Goal: Transaction & Acquisition: Book appointment/travel/reservation

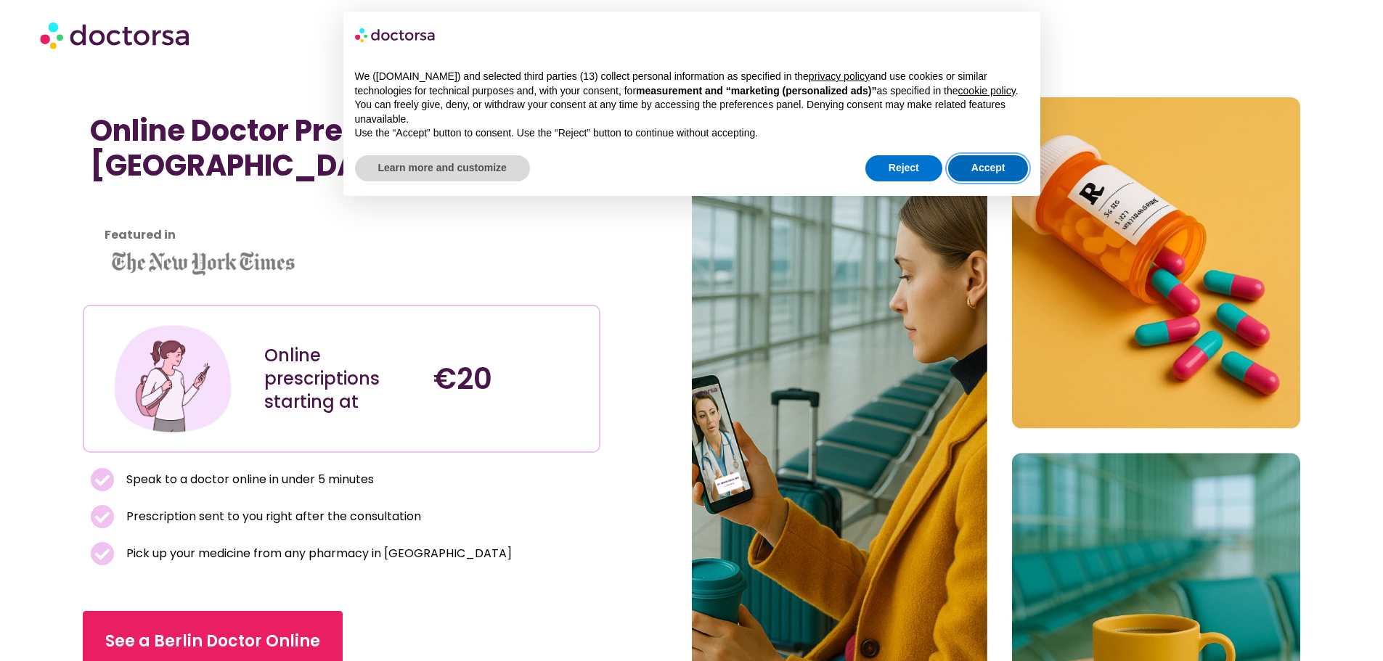
click at [998, 171] on button "Accept" at bounding box center [988, 168] width 81 height 26
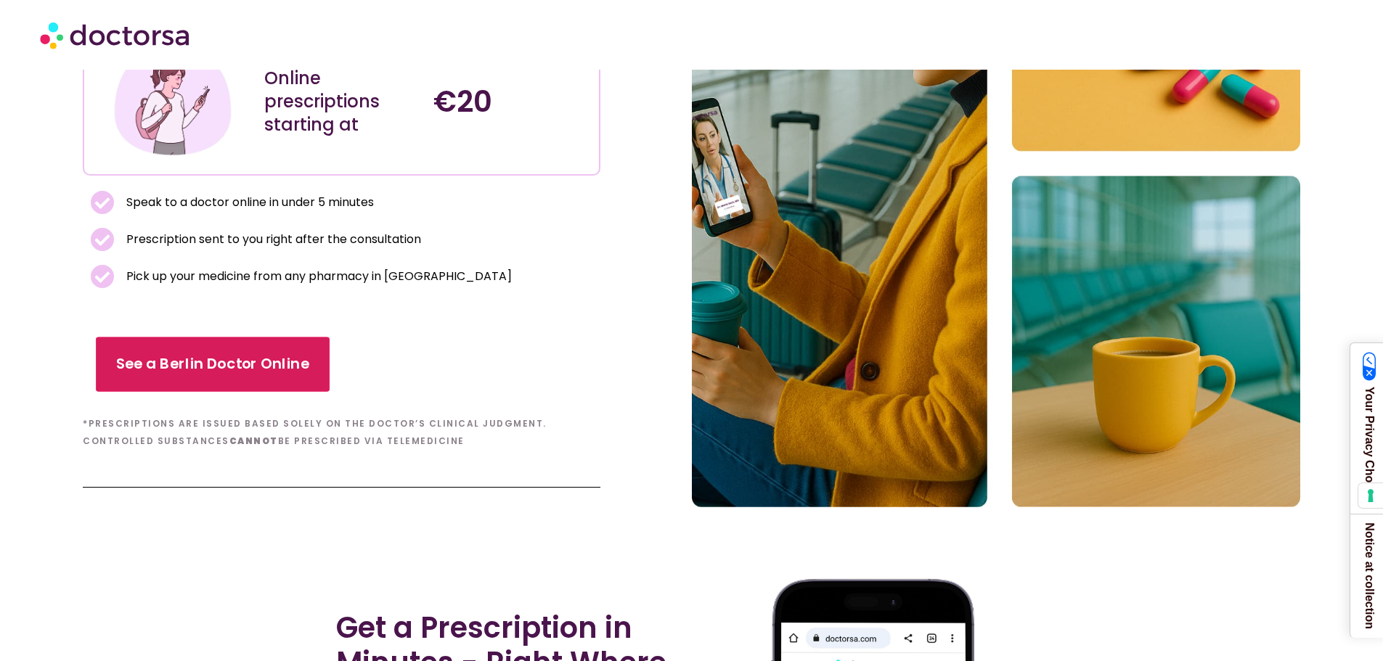
scroll to position [363, 0]
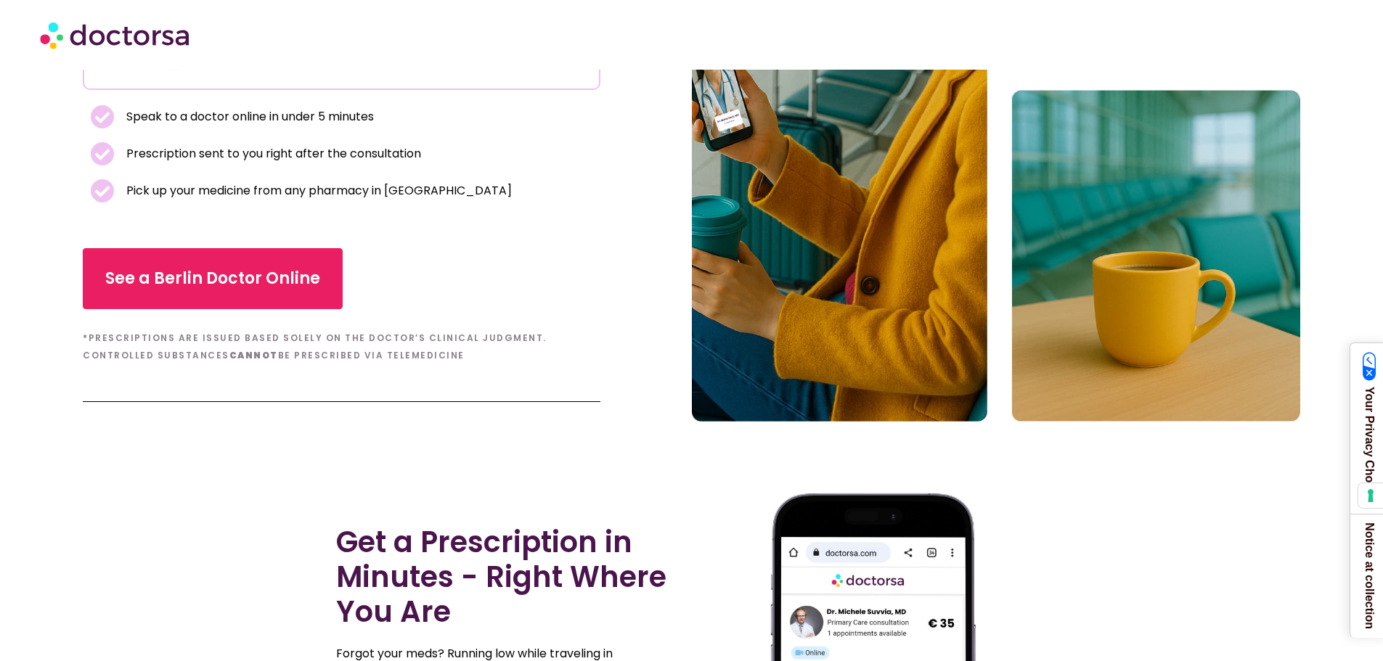
drag, startPoint x: 378, startPoint y: 355, endPoint x: 72, endPoint y: 340, distance: 306.8
click at [72, 340] on section "Online Doctor Prescription in Berlin Featured in Online prescriptions starting …" at bounding box center [691, 78] width 1383 height 688
copy h6 "*Prescriptions are issued based solely on the doctor’s clinical judgment. Contr…"
click at [492, 297] on div "See a Berlin Doctor Online" at bounding box center [341, 278] width 517 height 61
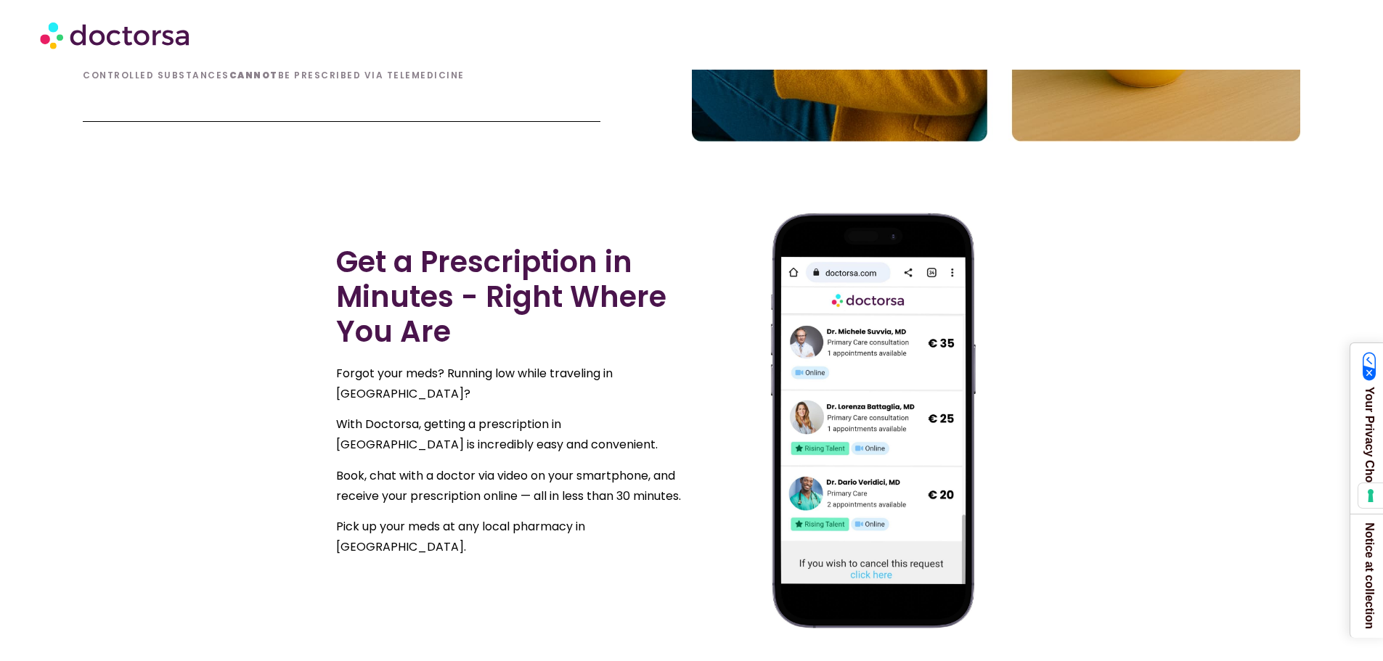
scroll to position [653, 0]
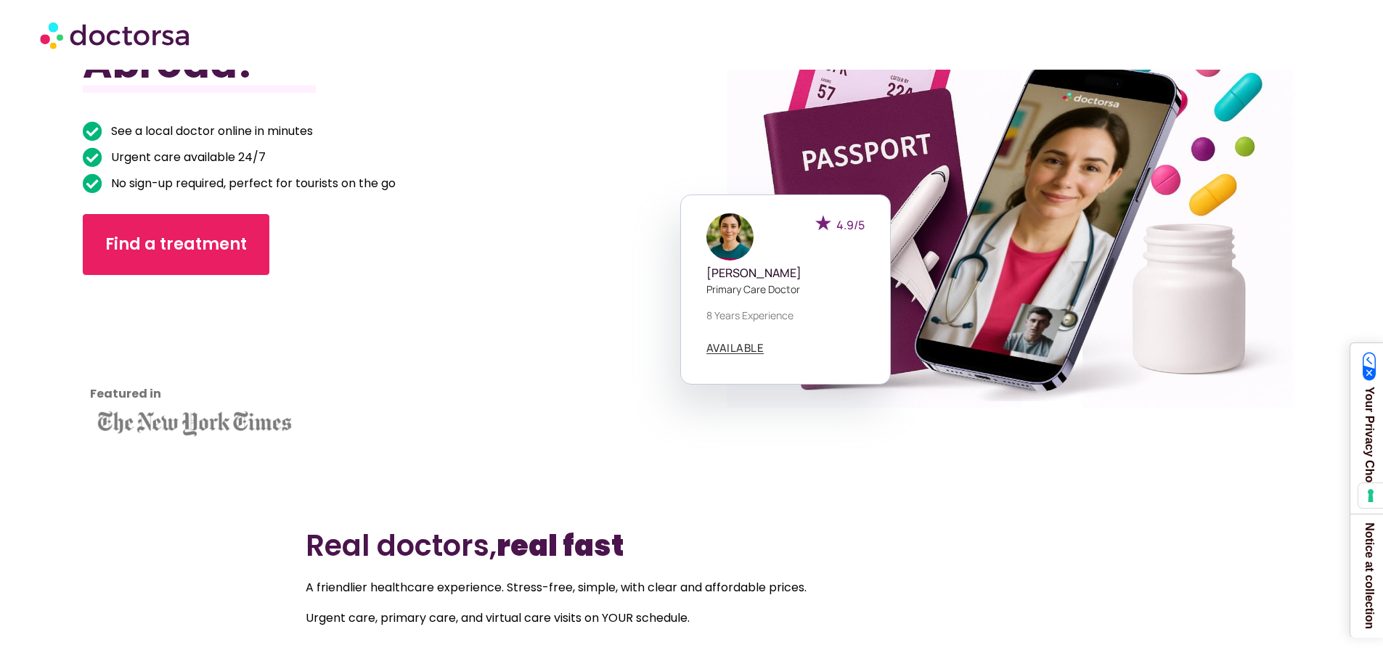
scroll to position [218, 0]
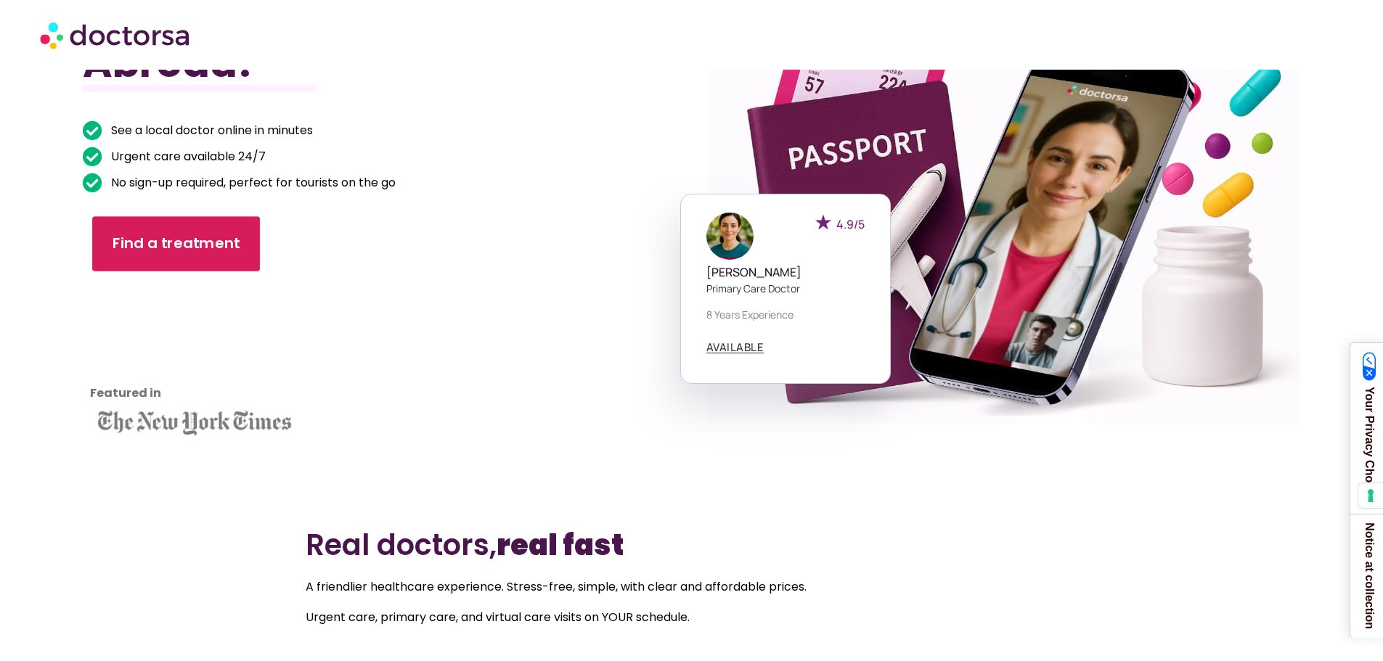
click at [179, 235] on span "Find a treatment" at bounding box center [177, 244] width 128 height 21
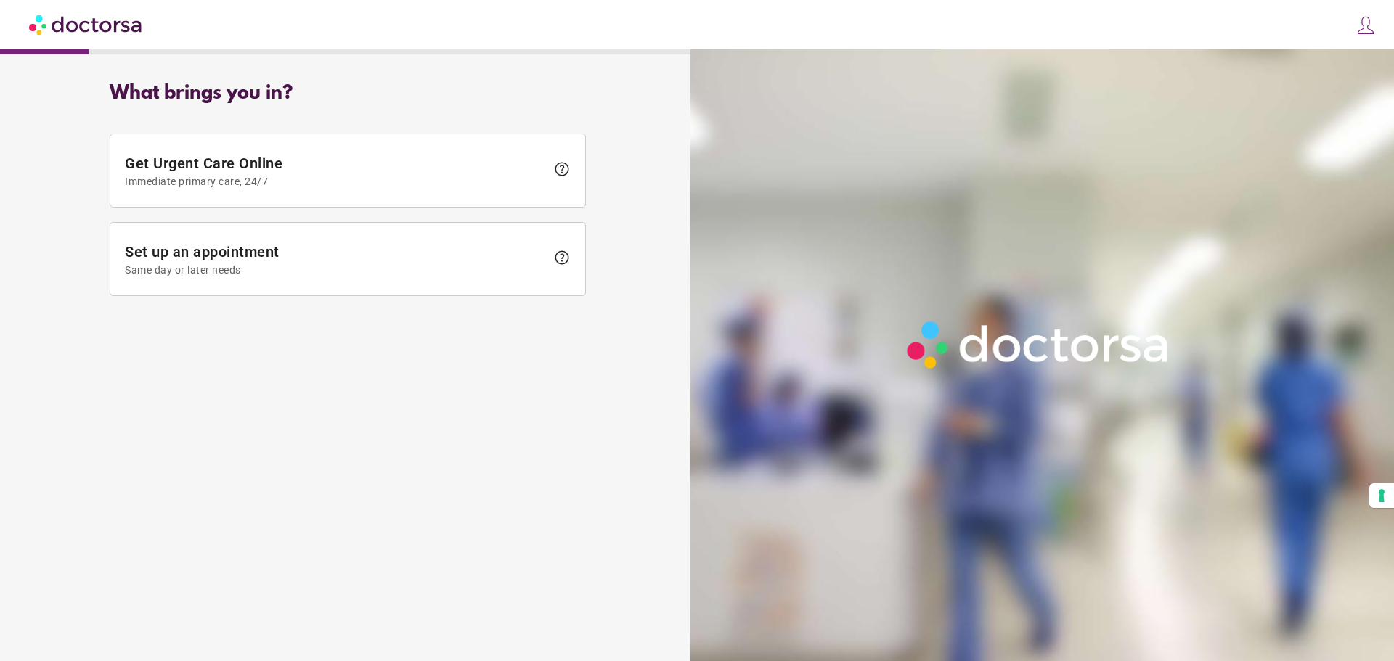
click at [262, 243] on span "Set up an appointment Same day or later needs" at bounding box center [335, 259] width 421 height 33
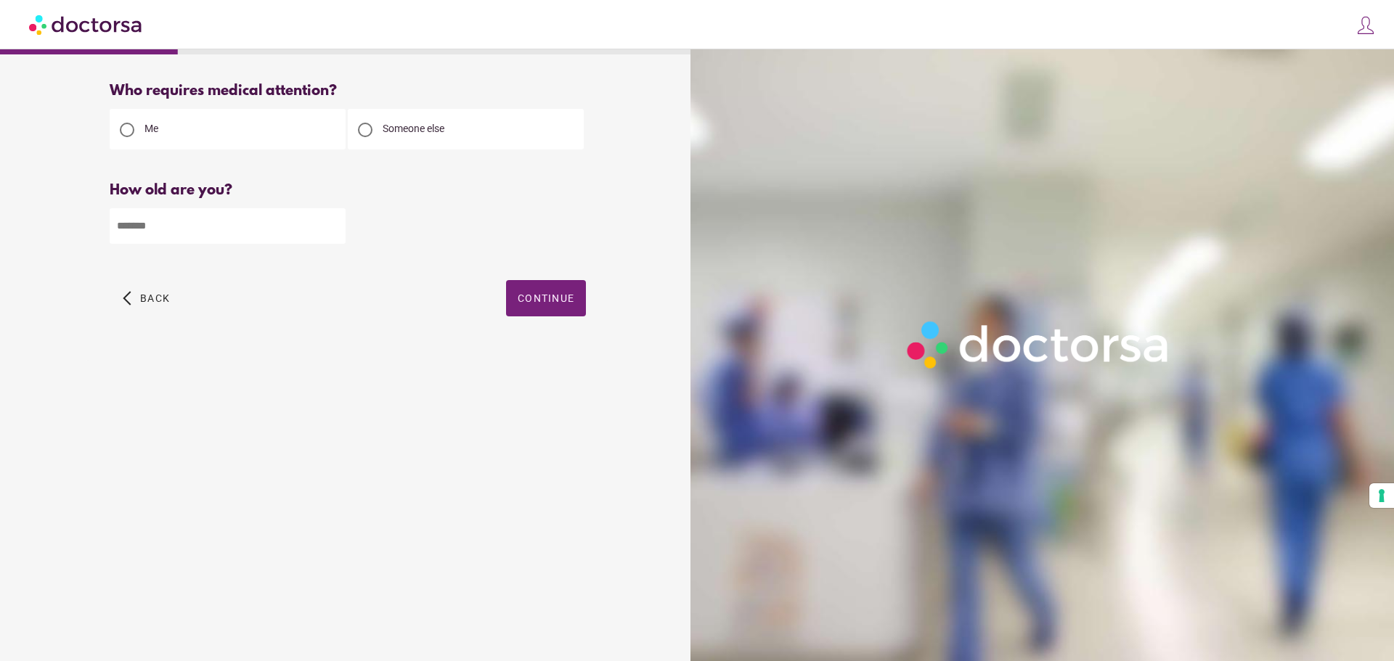
click at [365, 130] on div at bounding box center [365, 130] width 15 height 15
click at [574, 304] on span "Continue" at bounding box center [546, 299] width 57 height 12
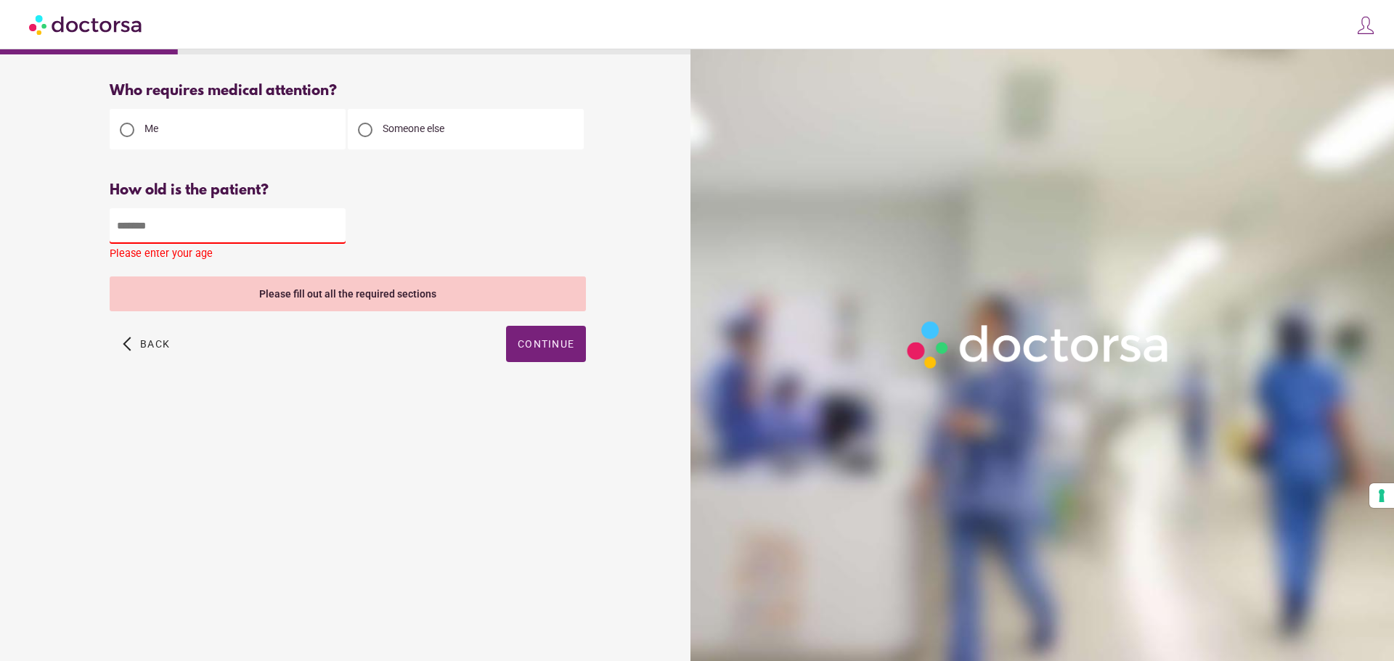
click at [178, 228] on input "number" at bounding box center [228, 226] width 236 height 36
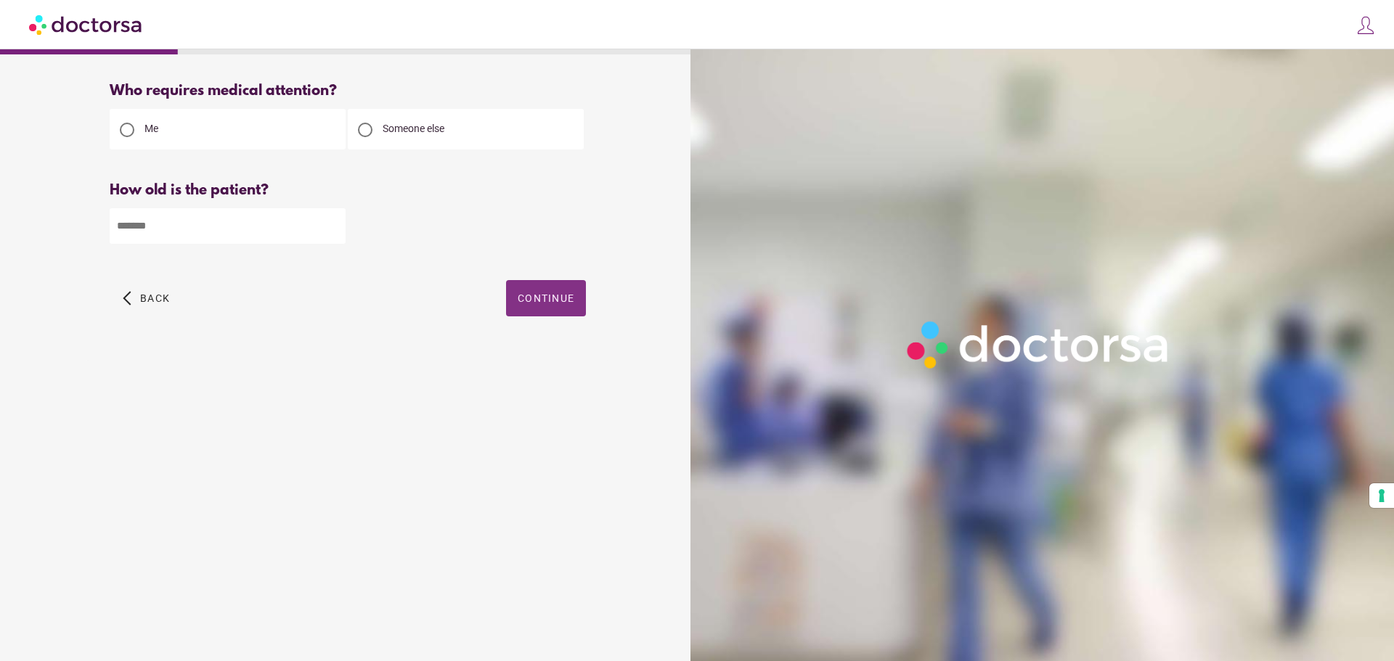
type input "**"
click at [566, 301] on span "Continue" at bounding box center [546, 299] width 57 height 12
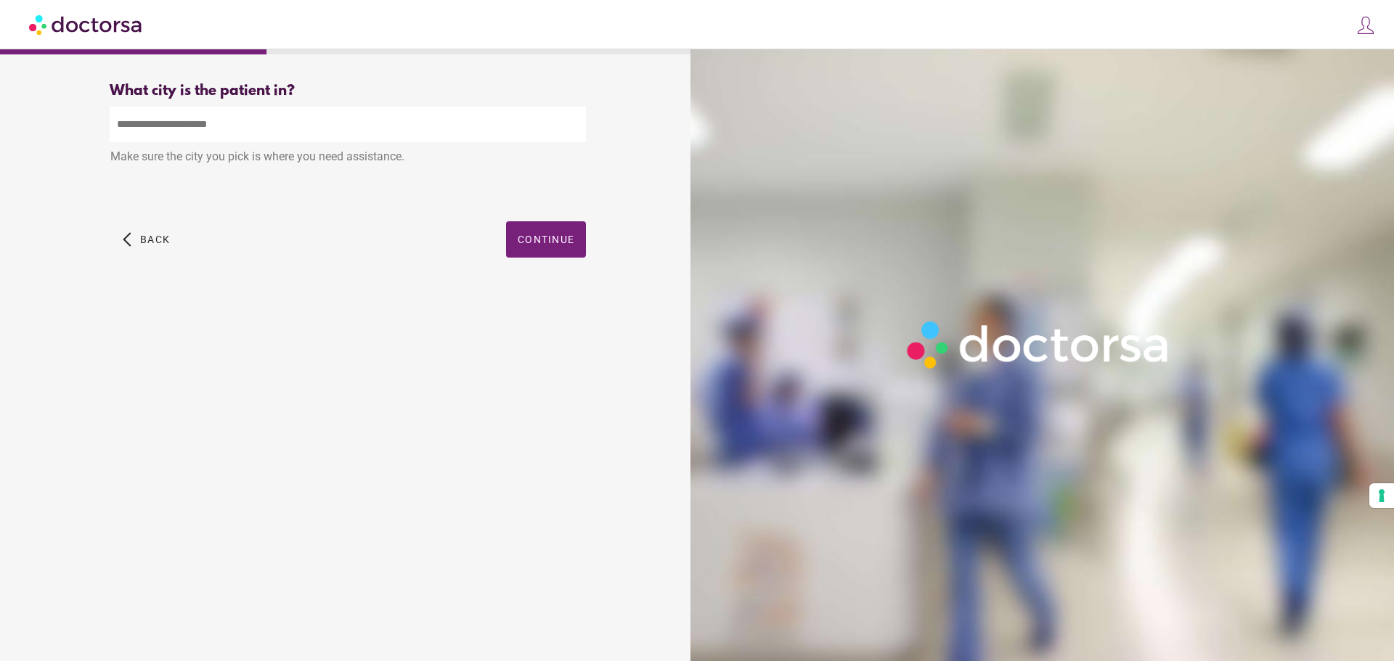
click at [246, 126] on input "text" at bounding box center [348, 125] width 476 height 36
click at [261, 133] on input "text" at bounding box center [348, 125] width 476 height 36
paste input "*********"
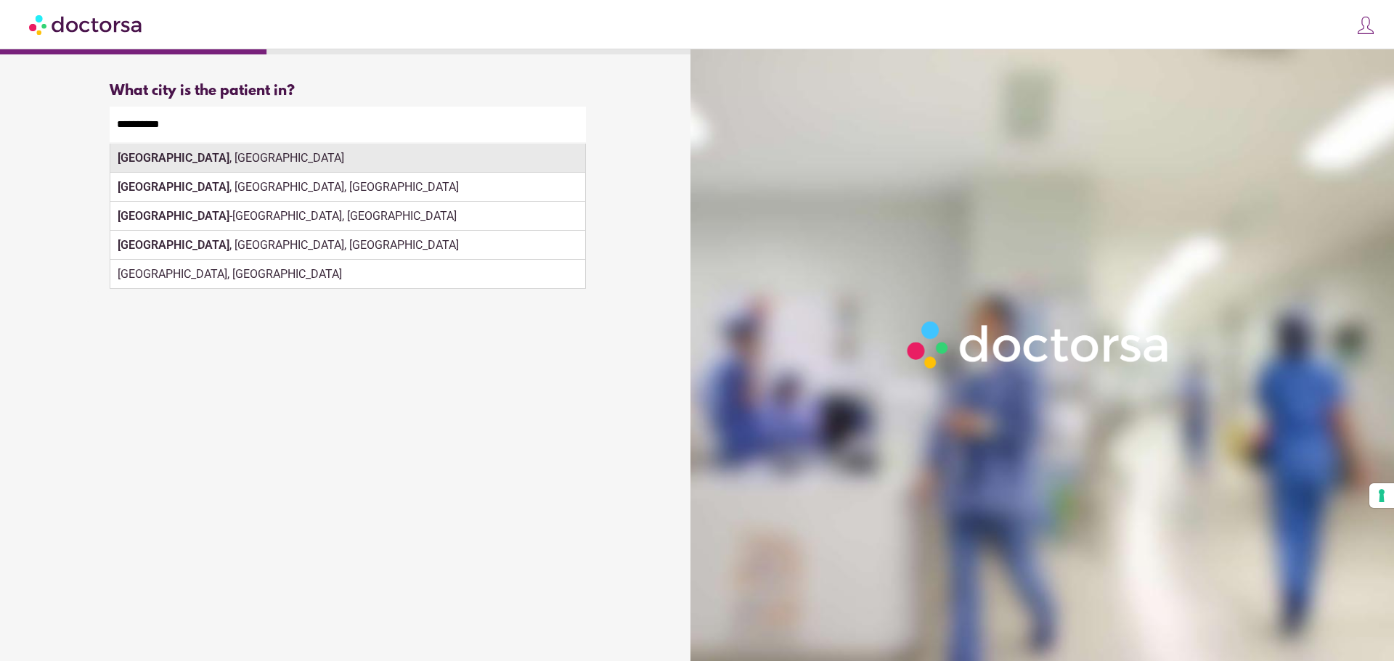
click at [187, 159] on div "Darmstadt , Germany" at bounding box center [347, 158] width 475 height 29
type input "**********"
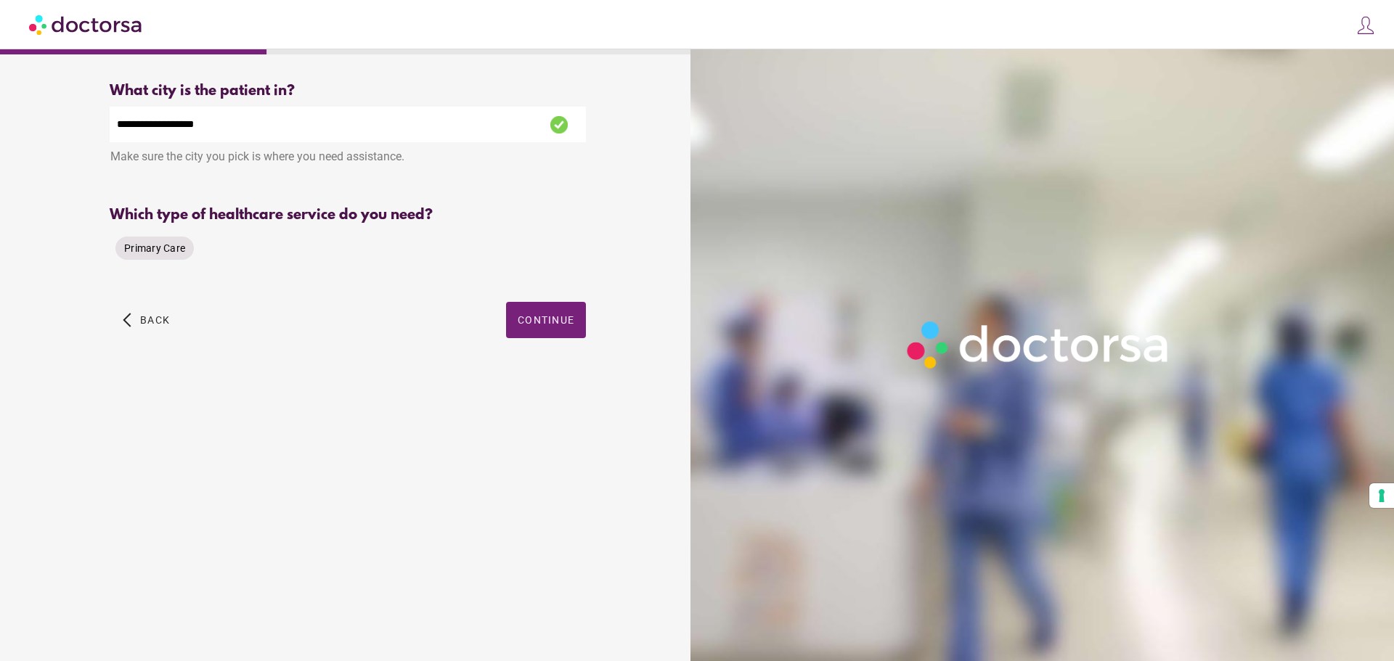
click at [176, 248] on span "Primary Care" at bounding box center [154, 249] width 61 height 12
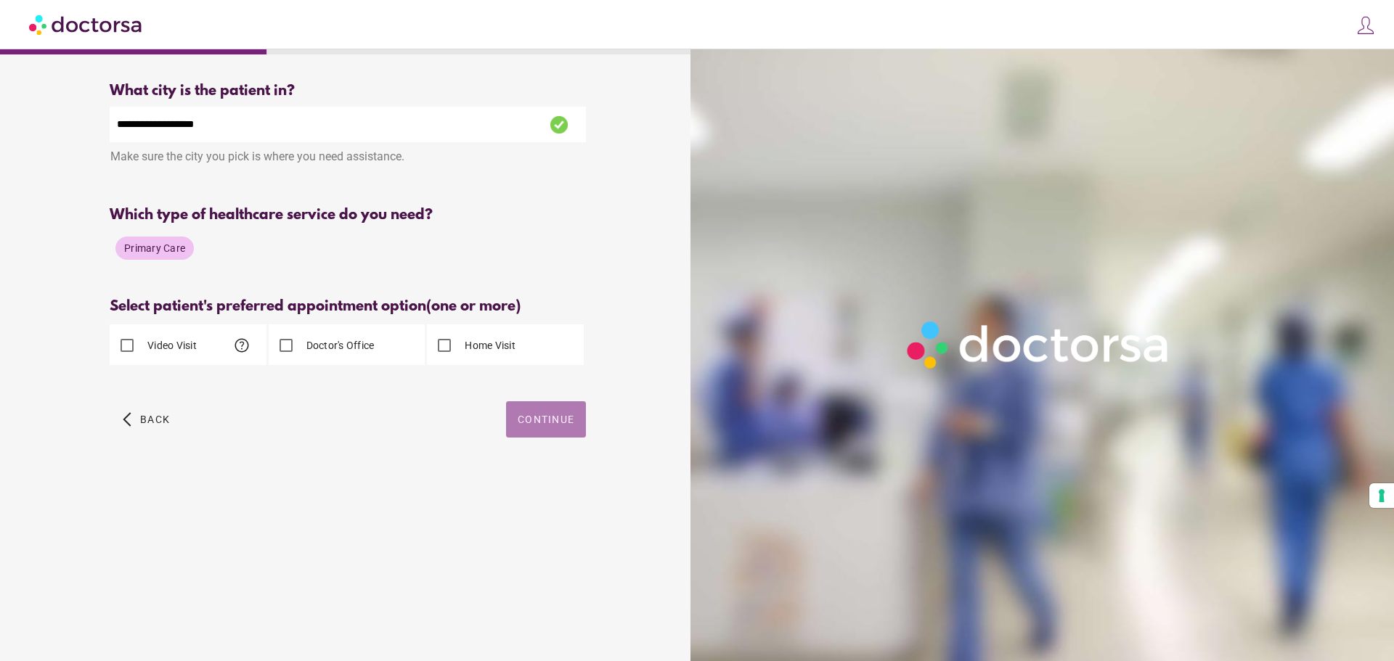
click at [538, 422] on span "Continue" at bounding box center [546, 420] width 57 height 12
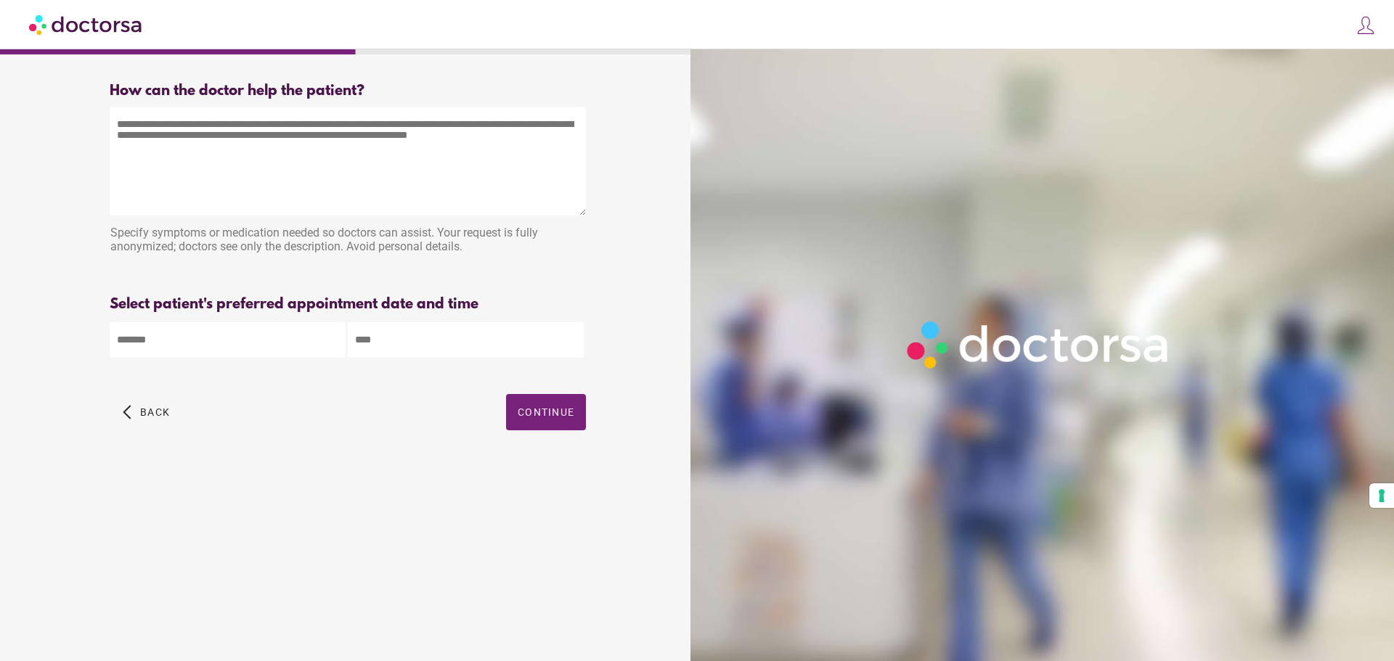
click at [218, 174] on textarea at bounding box center [348, 161] width 476 height 109
type textarea "**********"
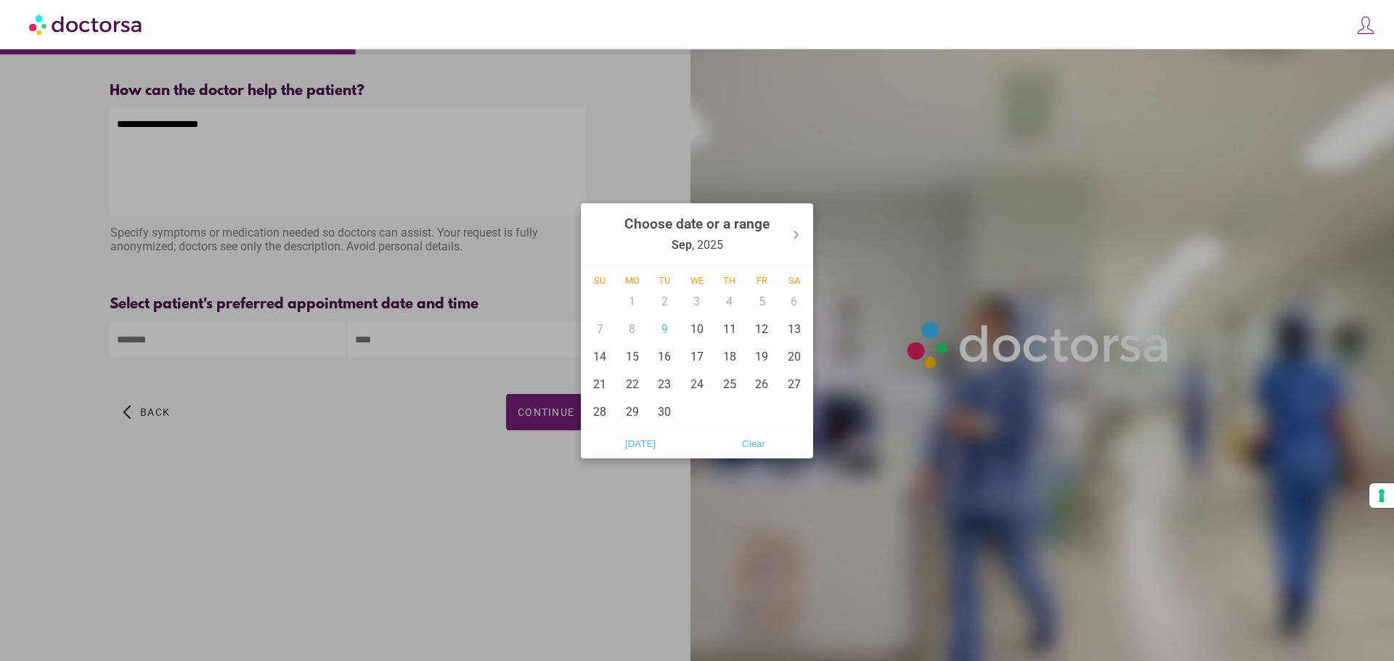
click at [158, 338] on body "**********" at bounding box center [697, 330] width 1394 height 661
click at [796, 236] on icon at bounding box center [796, 235] width 4 height 7
click at [664, 393] on div "21" at bounding box center [664, 384] width 33 height 28
type input "******"
click at [426, 338] on div at bounding box center [697, 330] width 1394 height 661
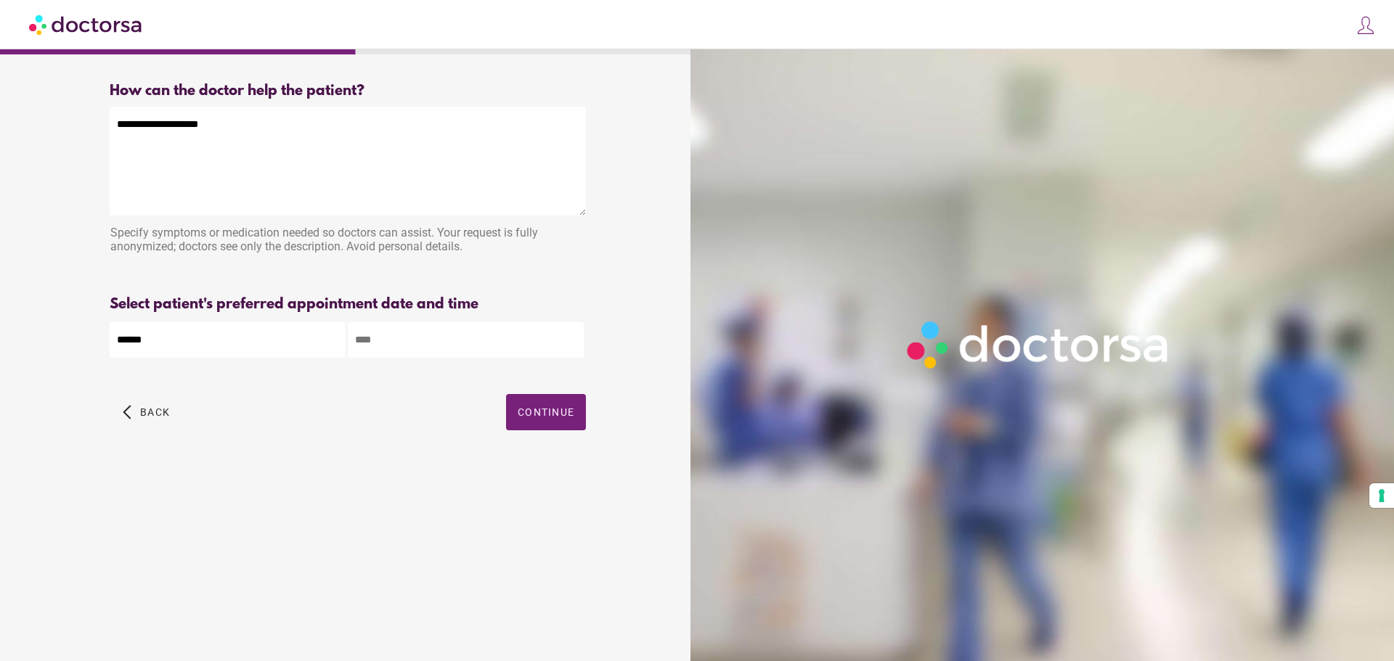
click at [425, 338] on input "text" at bounding box center [466, 340] width 236 height 36
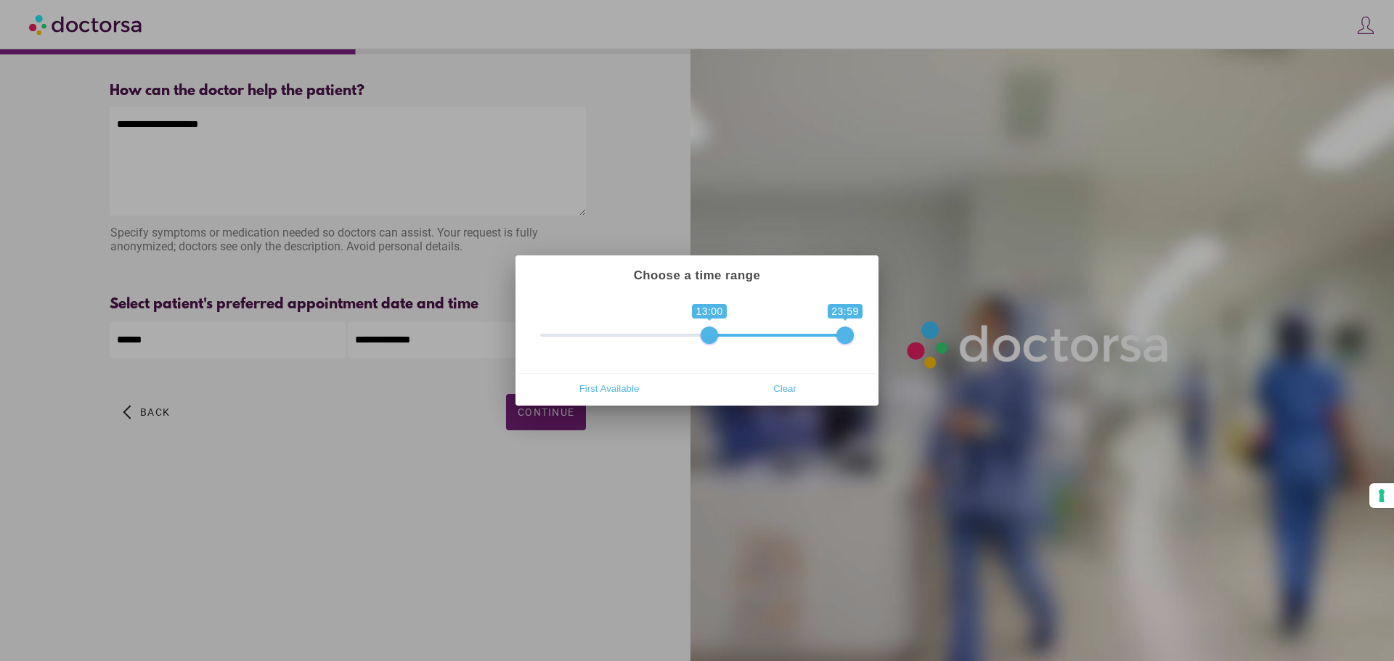
drag, startPoint x: 554, startPoint y: 338, endPoint x: 715, endPoint y: 342, distance: 161.2
click at [715, 342] on span "0 1 13:00 23:59 13:00 — 23:59" at bounding box center [697, 326] width 314 height 36
click at [606, 388] on span "First Available" at bounding box center [609, 389] width 167 height 22
type input "**********"
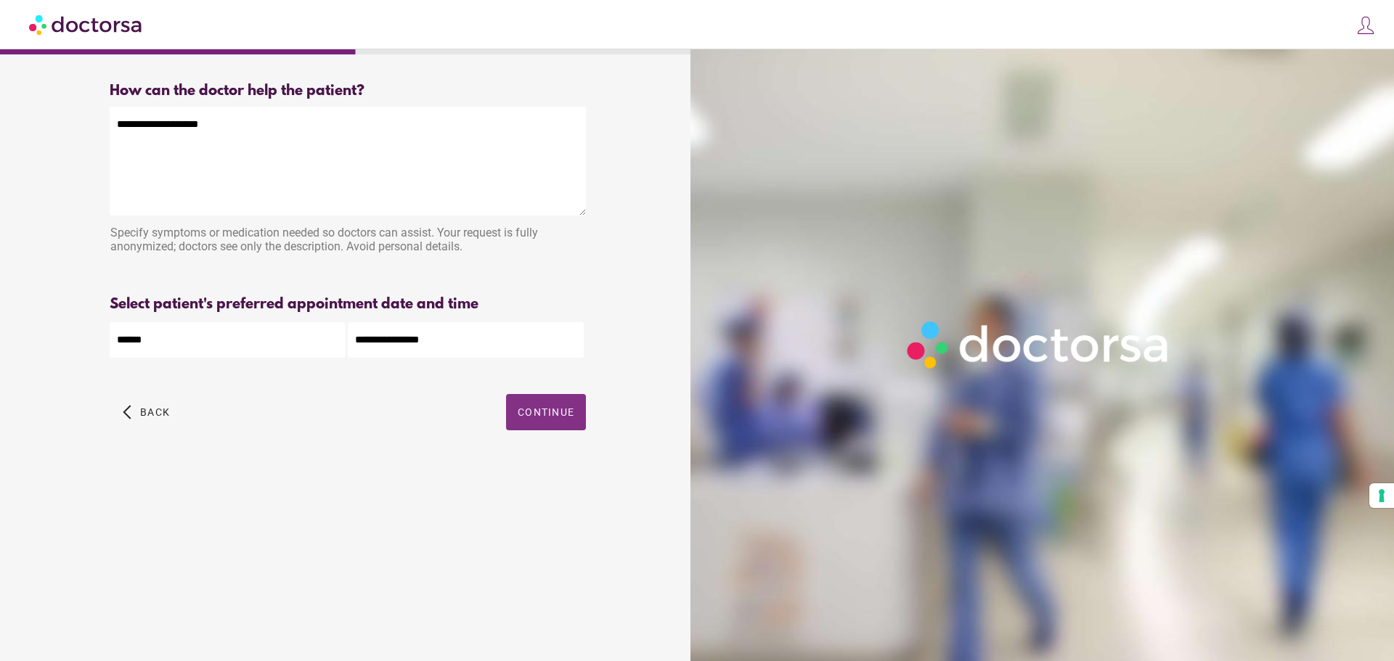
click at [541, 414] on span "Continue" at bounding box center [546, 413] width 57 height 12
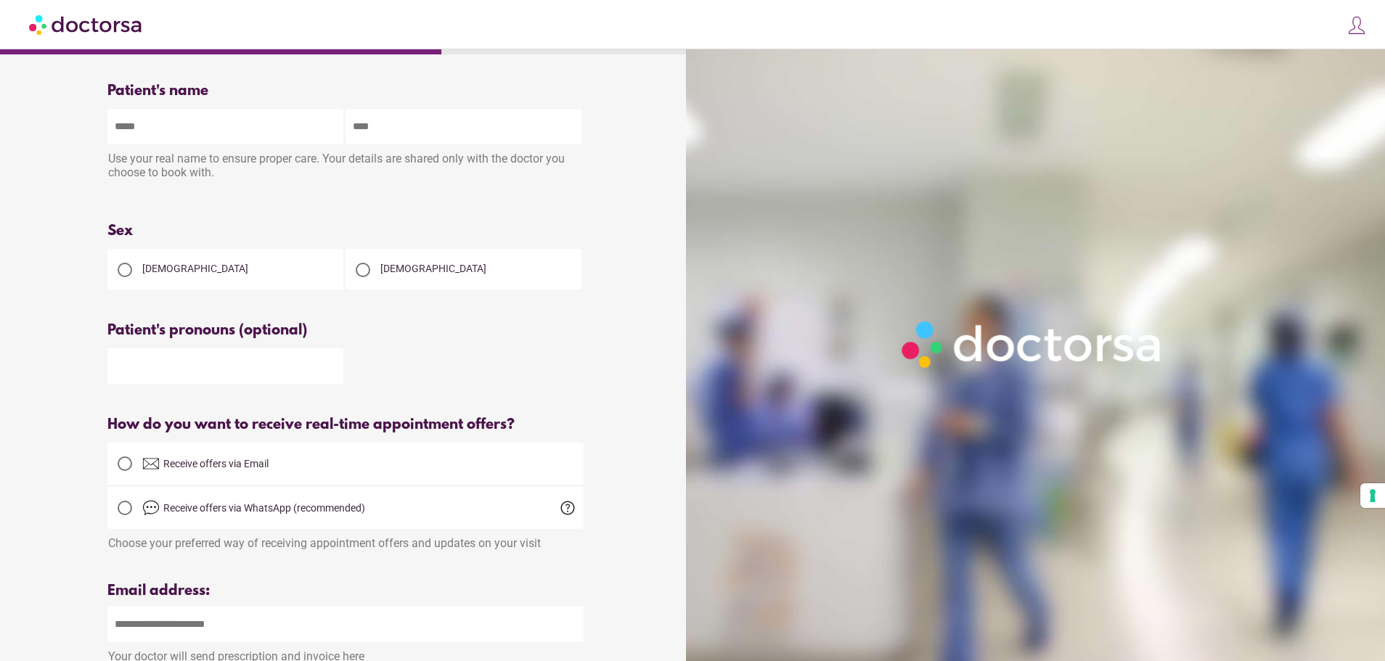
click at [359, 274] on div at bounding box center [363, 270] width 15 height 15
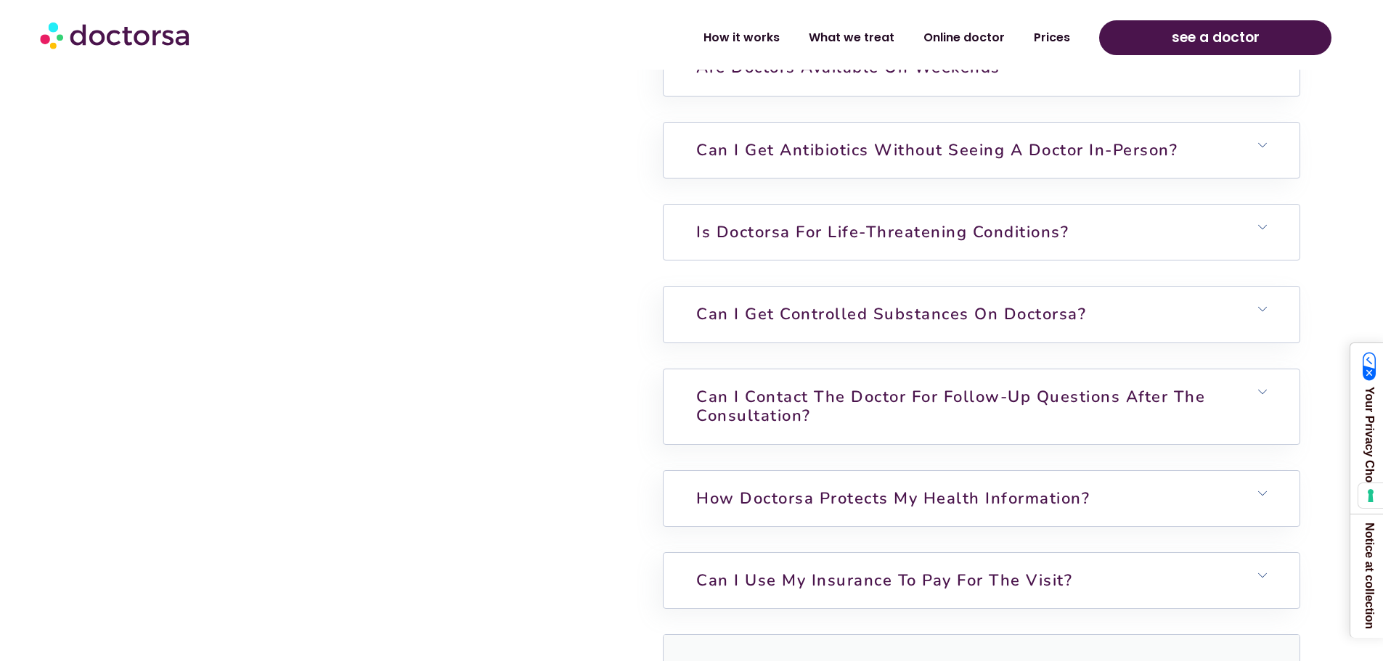
scroll to position [4010, 0]
